Goal: Check status: Check status

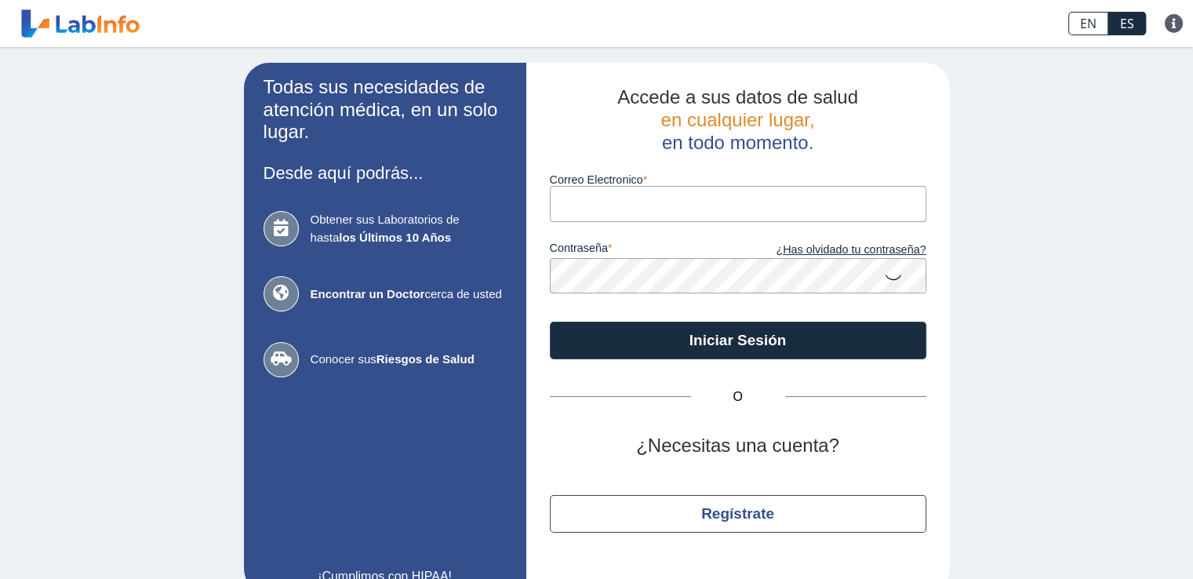
drag, startPoint x: 0, startPoint y: 0, endPoint x: 606, endPoint y: 198, distance: 637.5
click at [619, 202] on input "Correo Electronico" at bounding box center [738, 203] width 376 height 35
type input "[EMAIL_ADDRESS][DOMAIN_NAME]"
click at [550, 321] on button "Iniciar Sesión" at bounding box center [738, 340] width 376 height 38
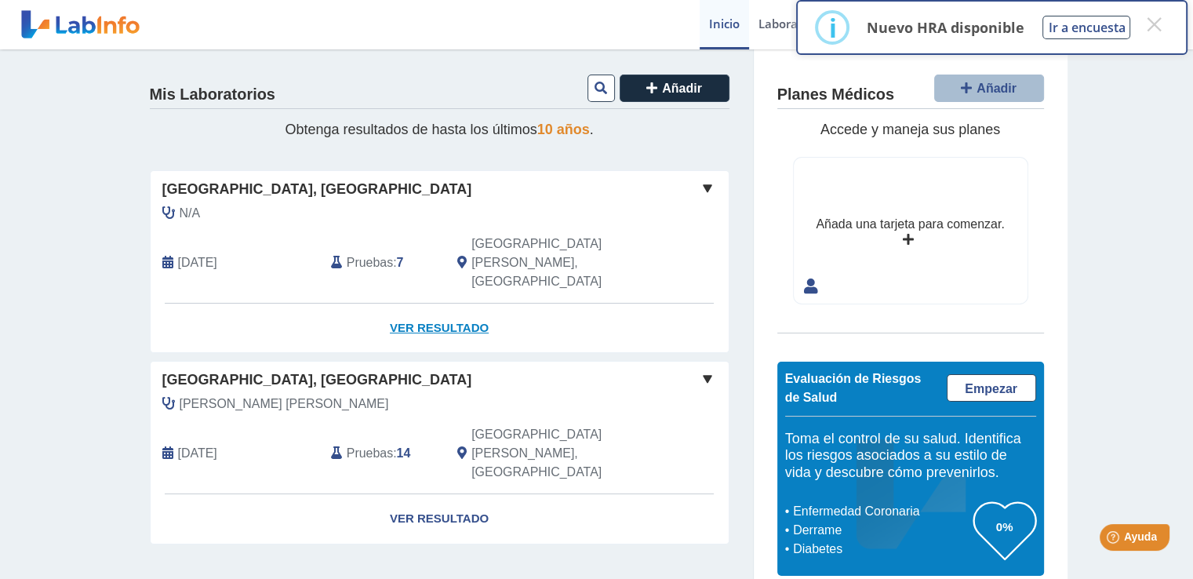
click at [451, 303] on link "Ver Resultado" at bounding box center [440, 327] width 578 height 49
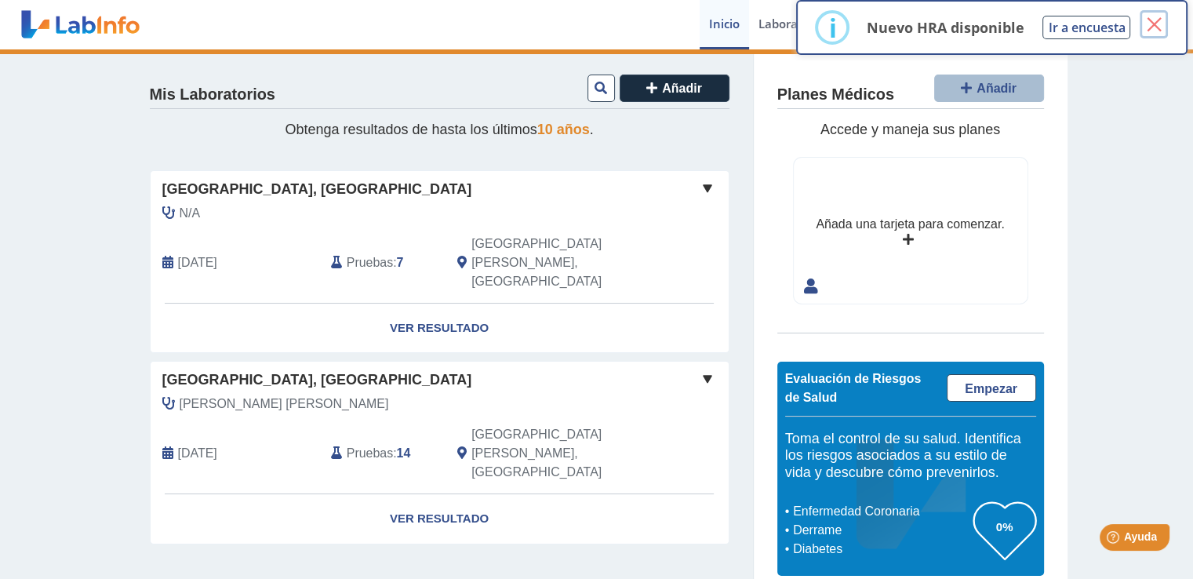
click at [1152, 24] on button "×" at bounding box center [1153, 24] width 28 height 28
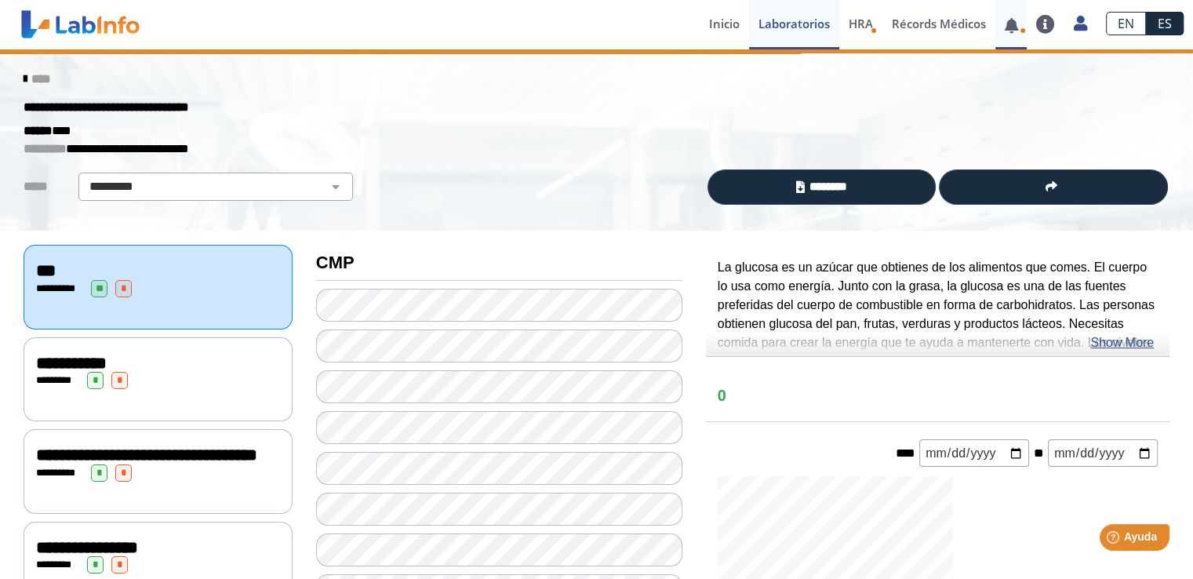
click at [1016, 29] on link at bounding box center [1011, 26] width 32 height 12
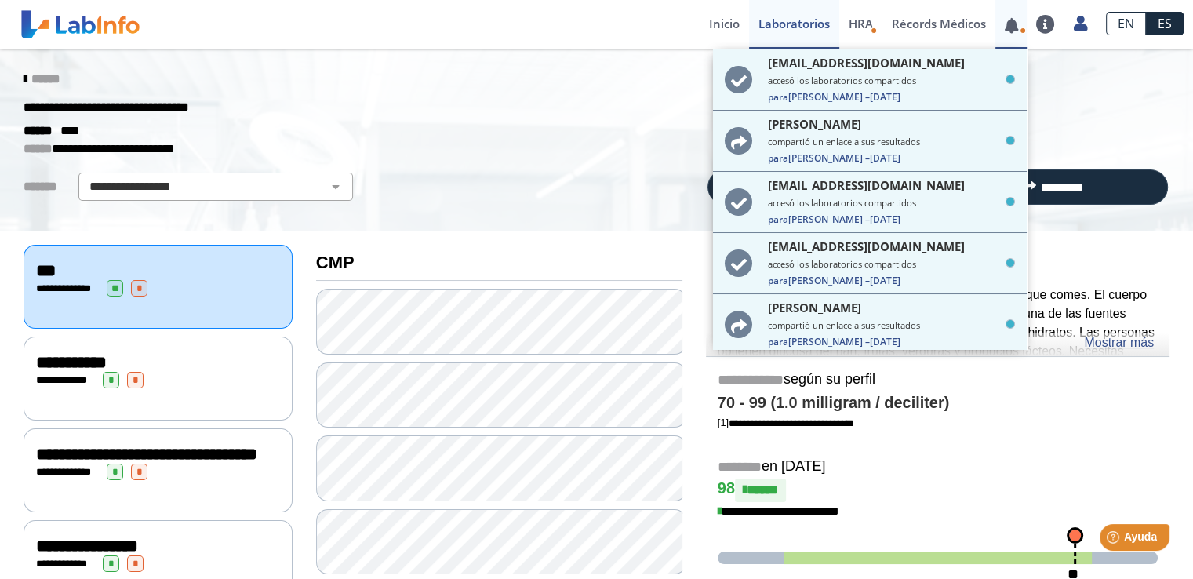
click at [1016, 29] on link at bounding box center [1011, 26] width 32 height 12
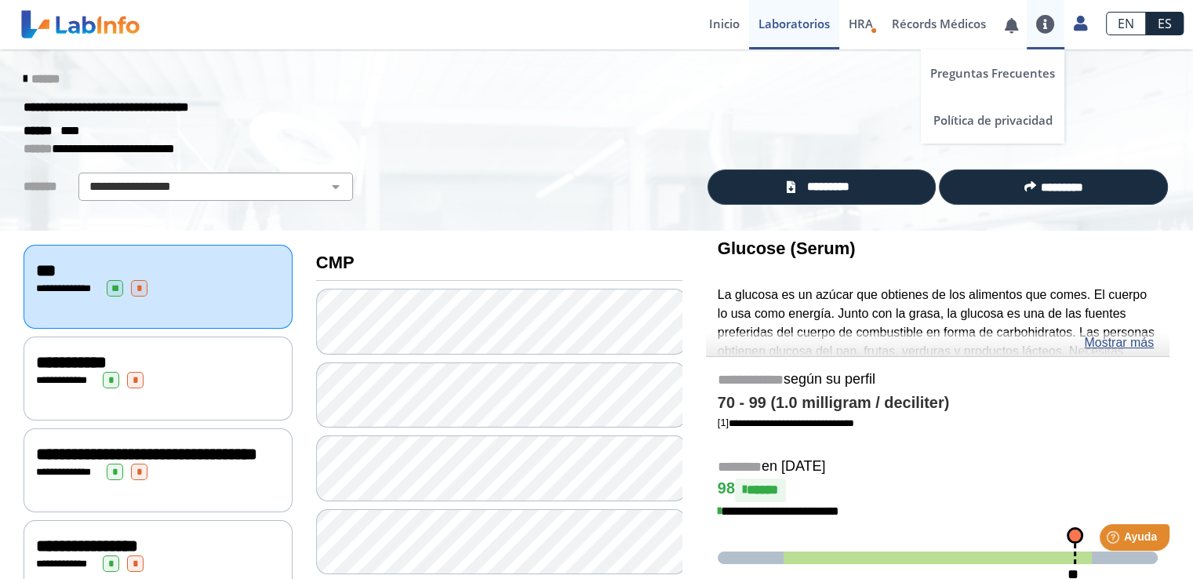
drag, startPoint x: 1043, startPoint y: 29, endPoint x: 1038, endPoint y: 44, distance: 15.6
click at [1057, 43] on div "Preguntas Frecuentes Política de privacidad" at bounding box center [1045, 24] width 38 height 49
click at [809, 23] on link "Laboratorios" at bounding box center [794, 24] width 90 height 49
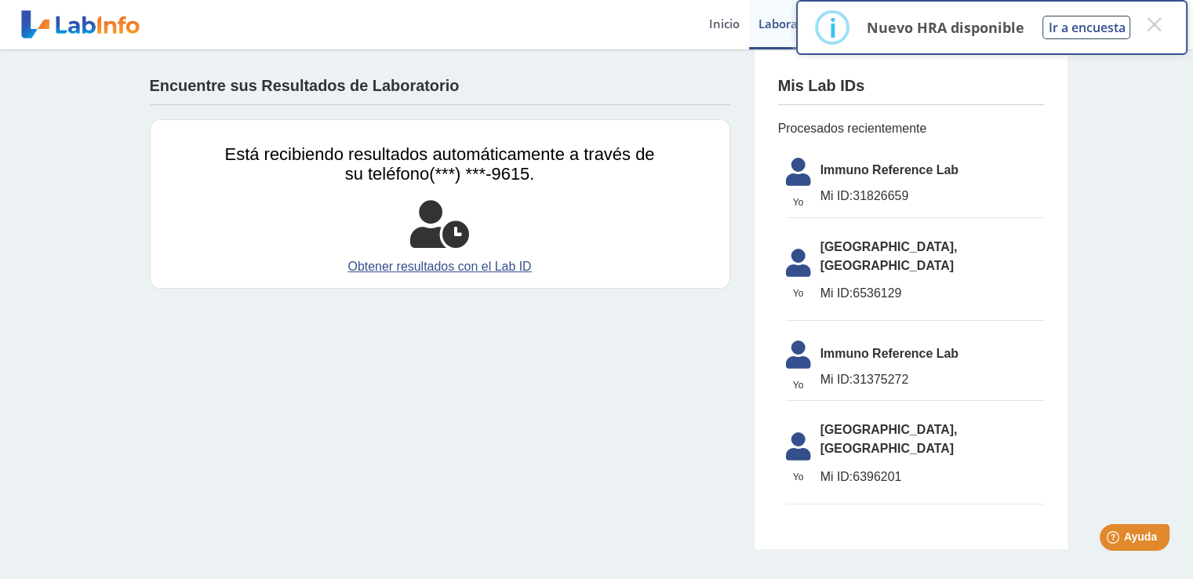
click at [957, 31] on p "Nuevo HRA disponible" at bounding box center [945, 27] width 158 height 19
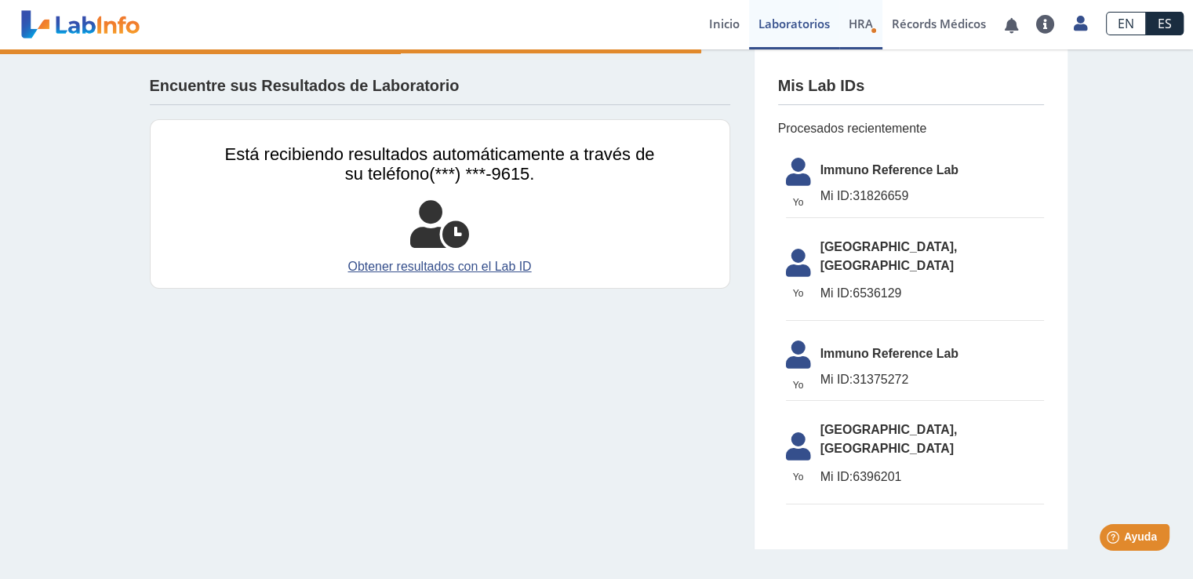
click at [856, 23] on span "HRA" at bounding box center [860, 24] width 24 height 16
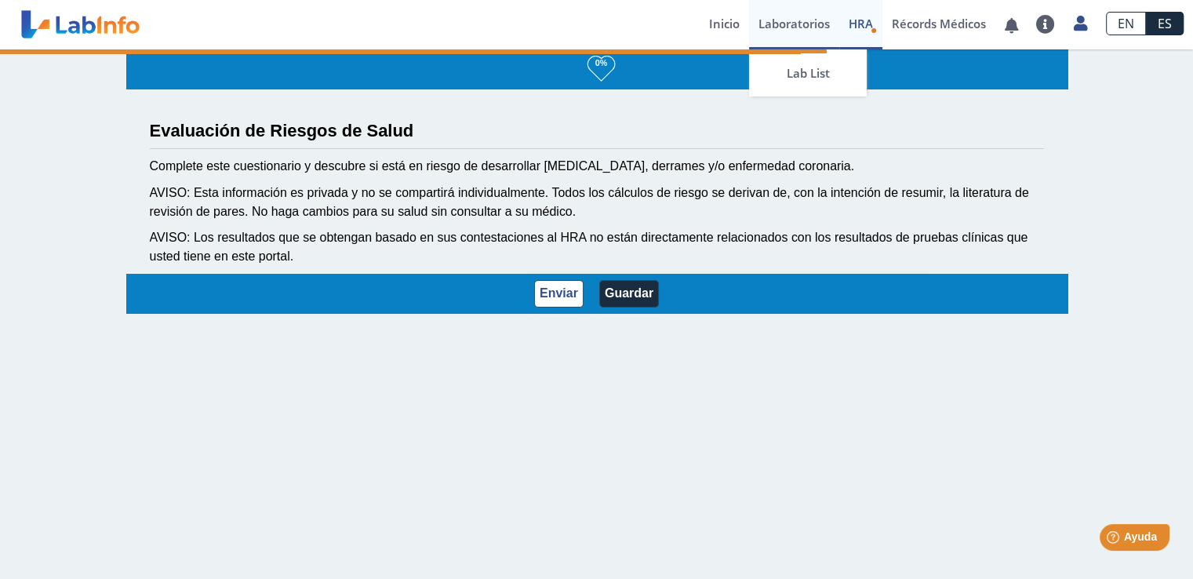
click at [793, 23] on link "Laboratorios" at bounding box center [794, 24] width 90 height 49
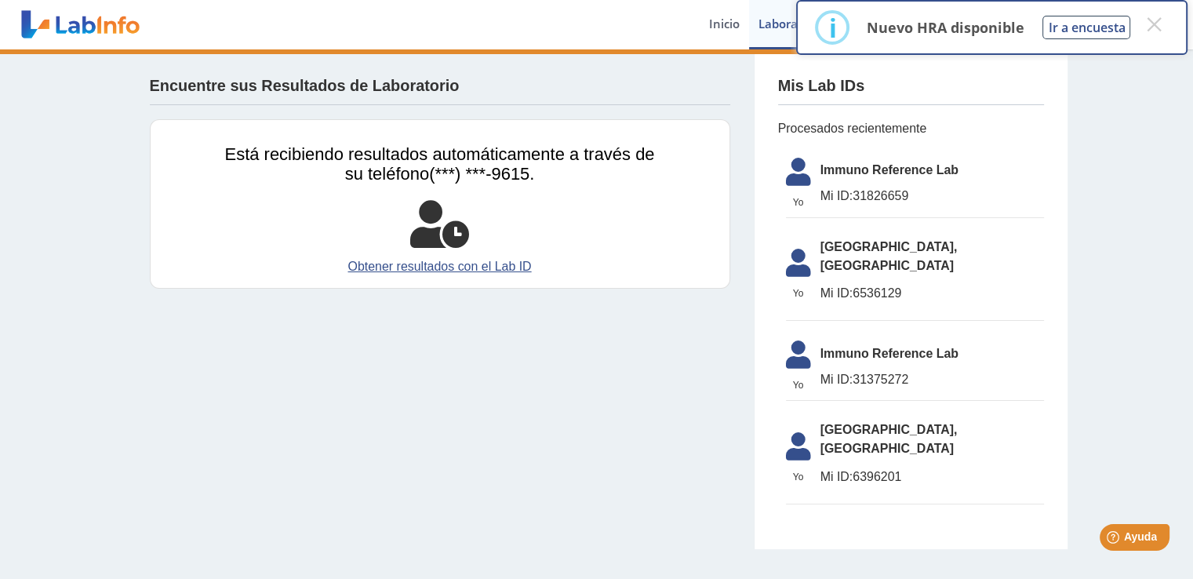
click at [971, 32] on p "Nuevo HRA disponible" at bounding box center [945, 27] width 158 height 19
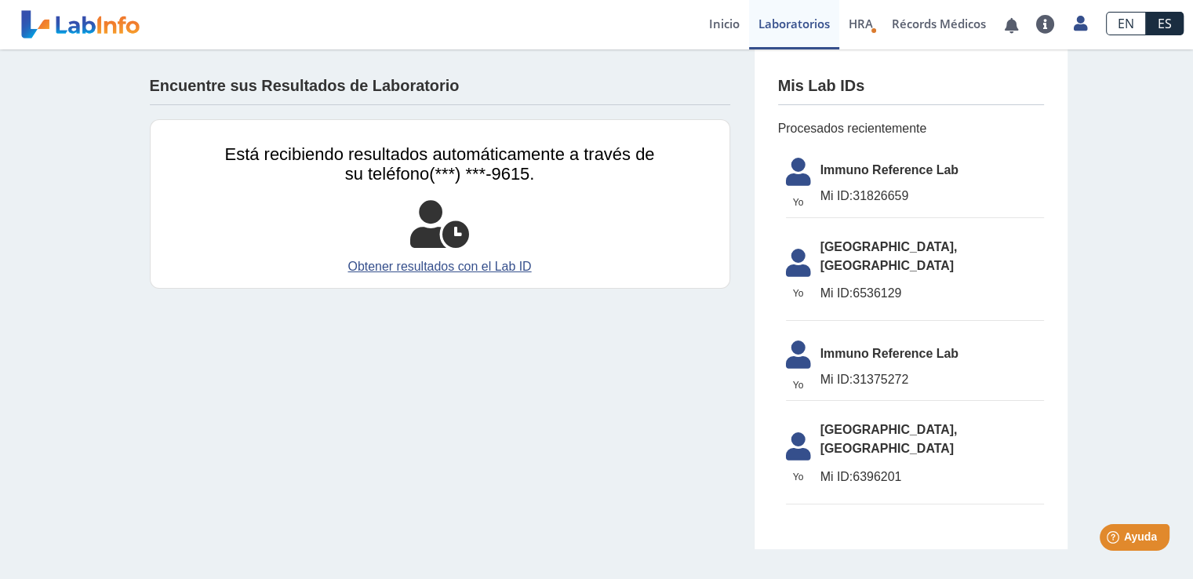
click at [882, 174] on span "Immuno Reference Lab" at bounding box center [931, 170] width 223 height 19
click at [859, 260] on li "[GEOGRAPHIC_DATA], [GEOGRAPHIC_DATA] ID: 6536129" at bounding box center [915, 276] width 258 height 92
click at [804, 176] on icon at bounding box center [798, 177] width 44 height 38
click at [801, 179] on icon at bounding box center [798, 177] width 44 height 38
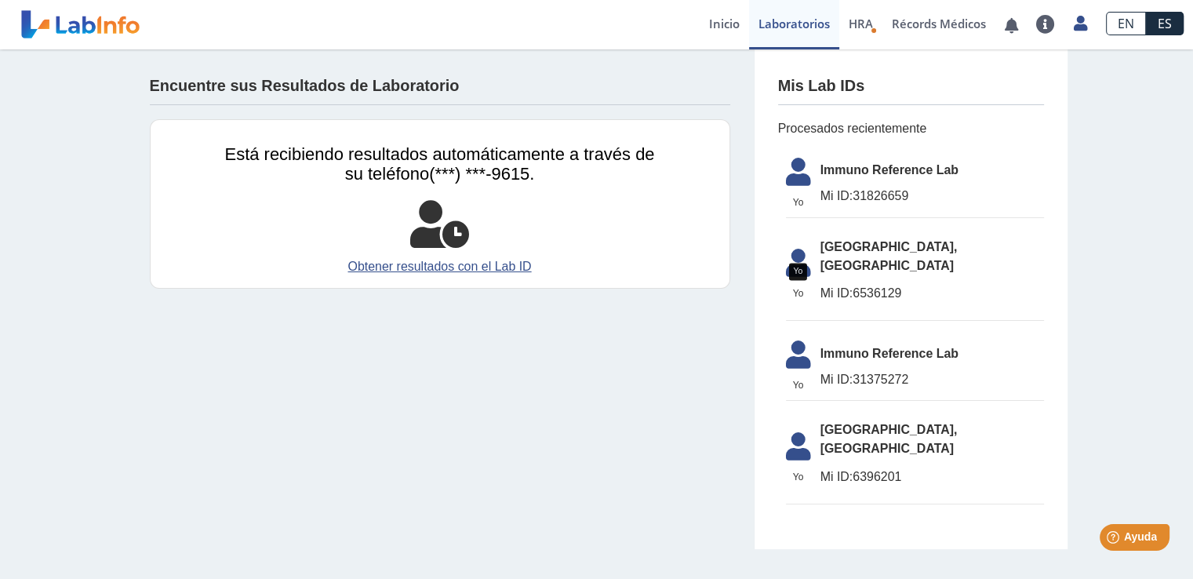
click at [802, 252] on icon at bounding box center [798, 268] width 44 height 38
click at [781, 20] on link "Laboratorios" at bounding box center [794, 24] width 90 height 49
click at [717, 29] on link "Inicio" at bounding box center [723, 24] width 49 height 49
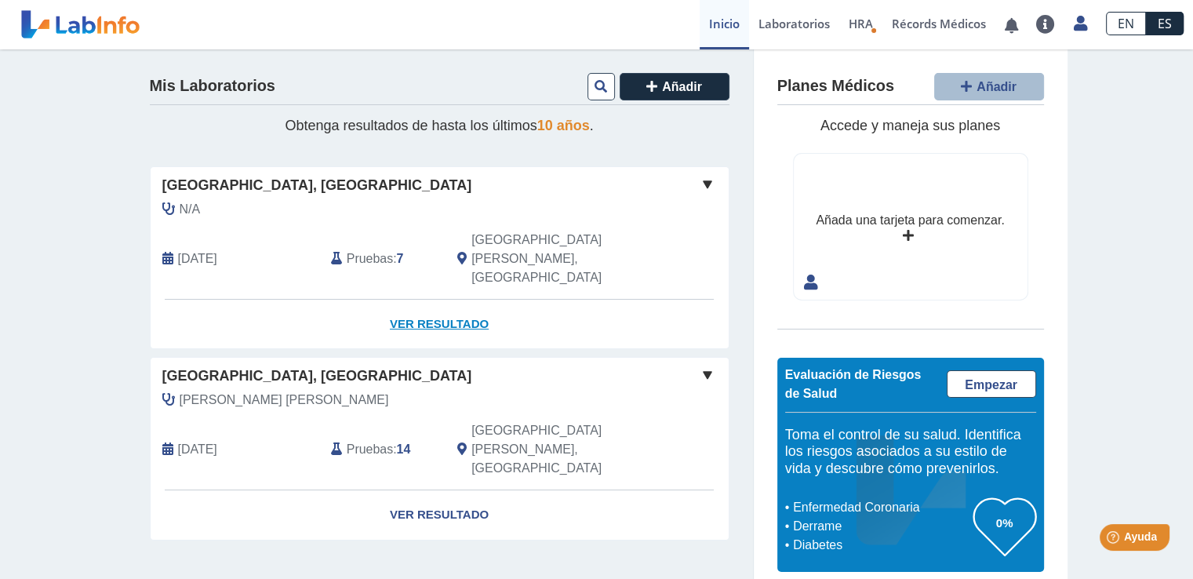
click at [459, 300] on link "Ver Resultado" at bounding box center [440, 324] width 578 height 49
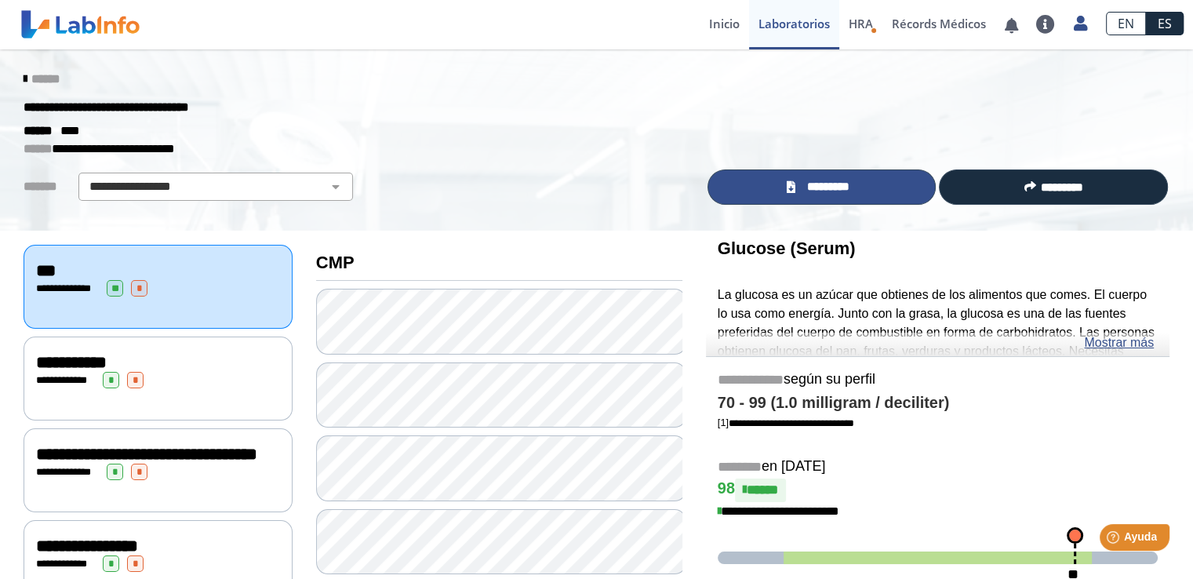
click at [843, 192] on span "*********" at bounding box center [827, 187] width 57 height 18
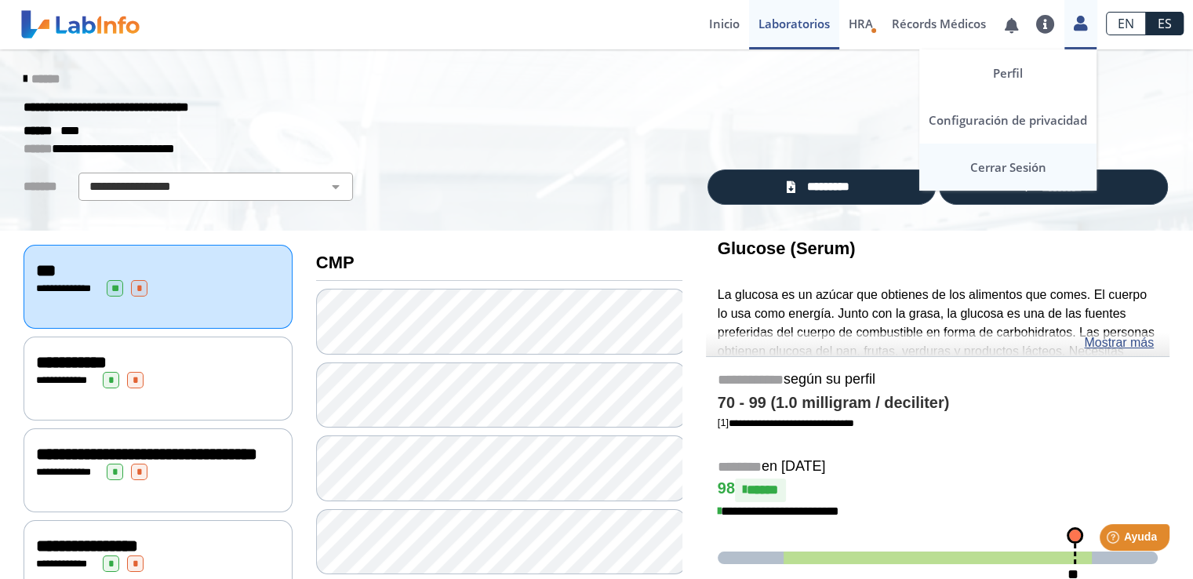
click at [1023, 169] on link "Cerrar Sesión" at bounding box center [1007, 166] width 177 height 47
